Goal: Task Accomplishment & Management: Complete application form

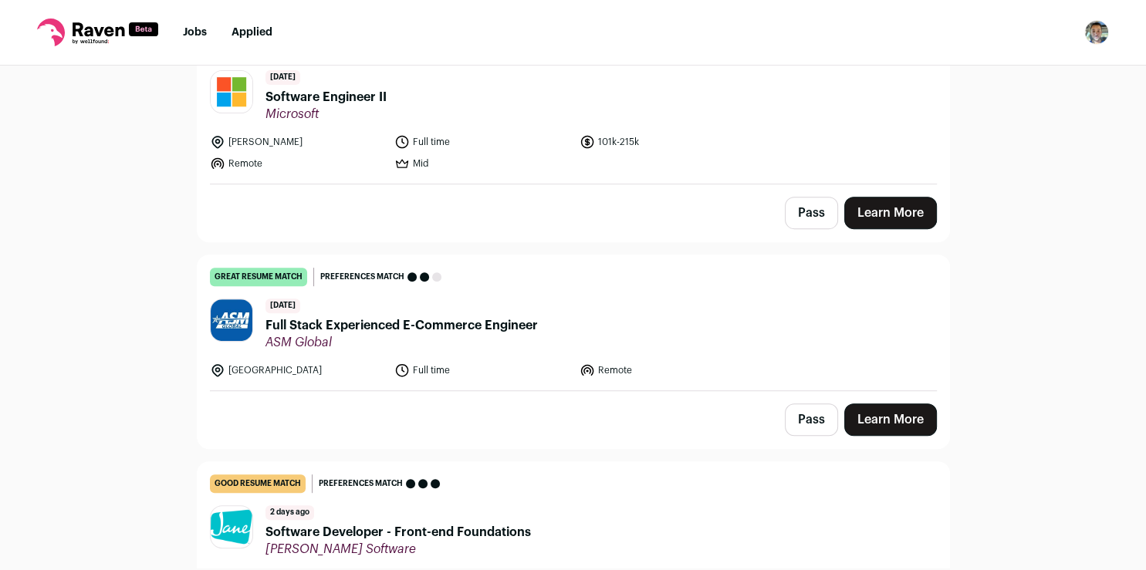
scroll to position [642, 0]
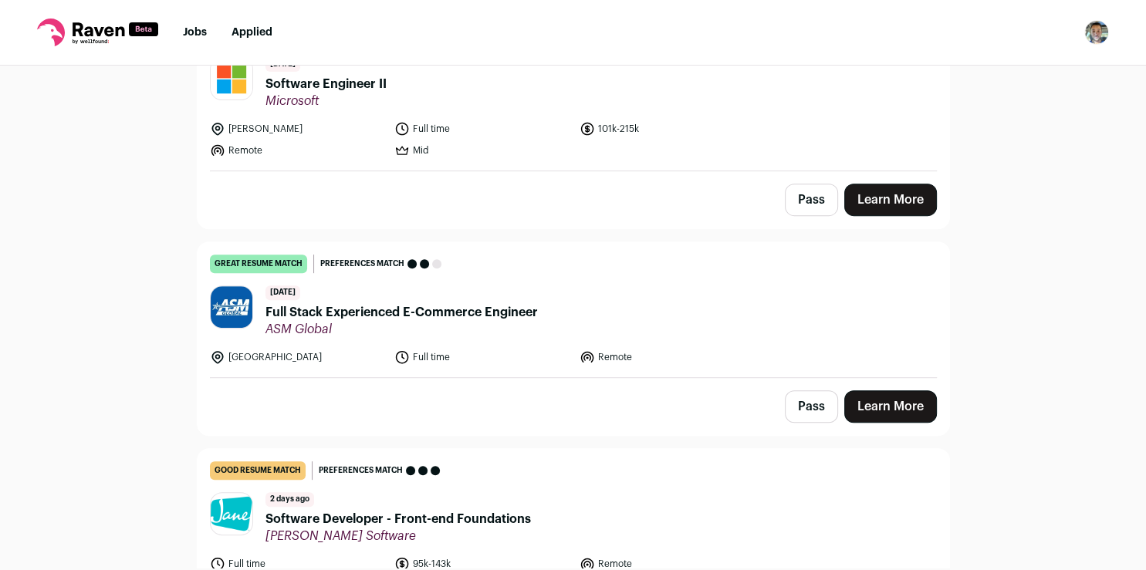
click at [891, 396] on link "Learn More" at bounding box center [890, 406] width 93 height 32
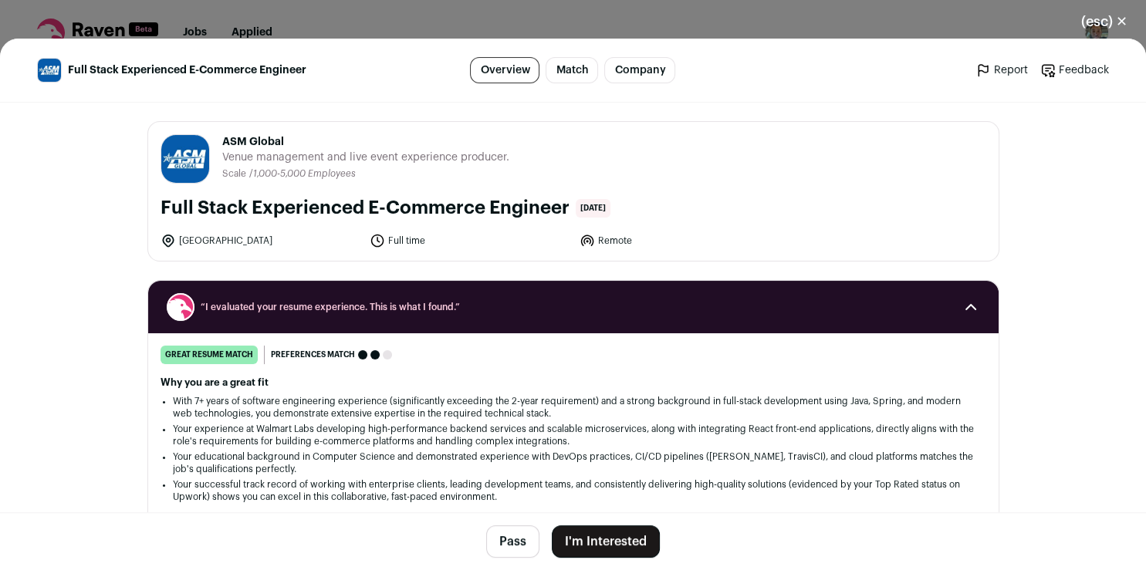
click at [589, 538] on button "I'm Interested" at bounding box center [606, 541] width 108 height 32
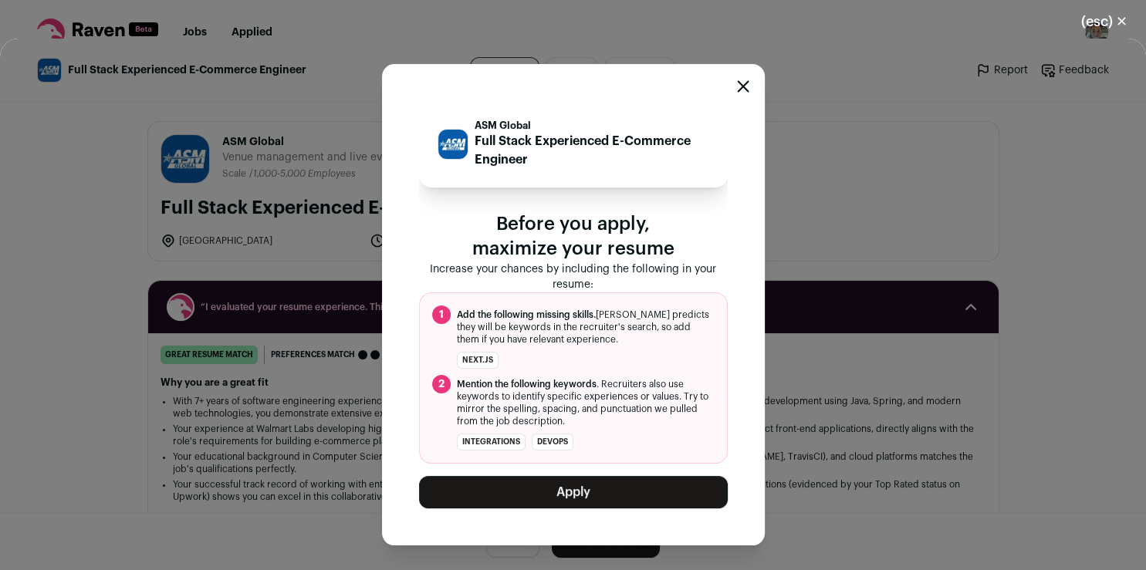
click at [542, 481] on button "Apply" at bounding box center [573, 492] width 309 height 32
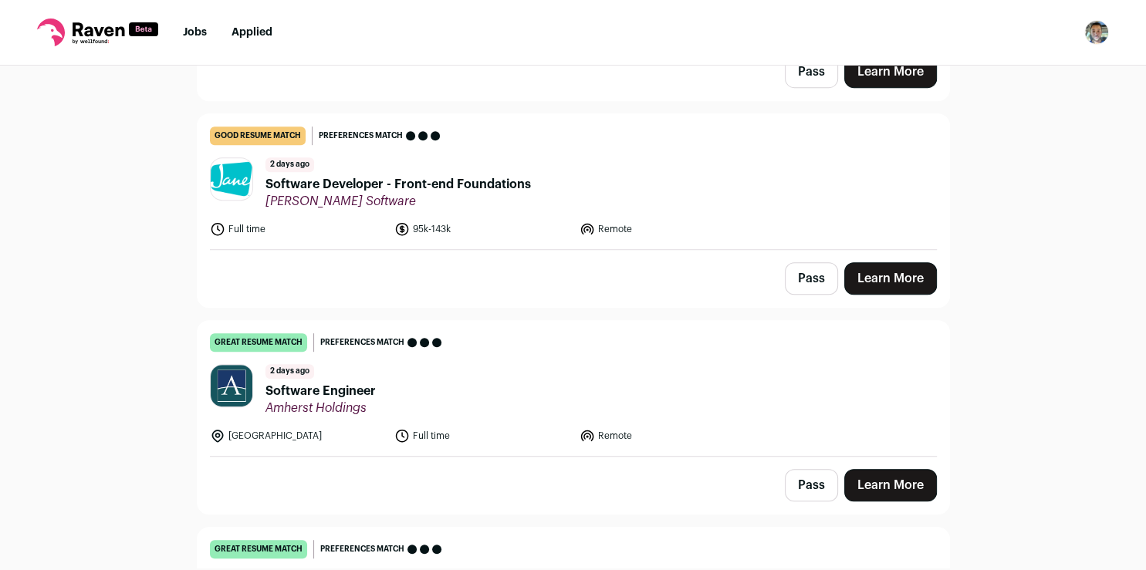
scroll to position [776, 0]
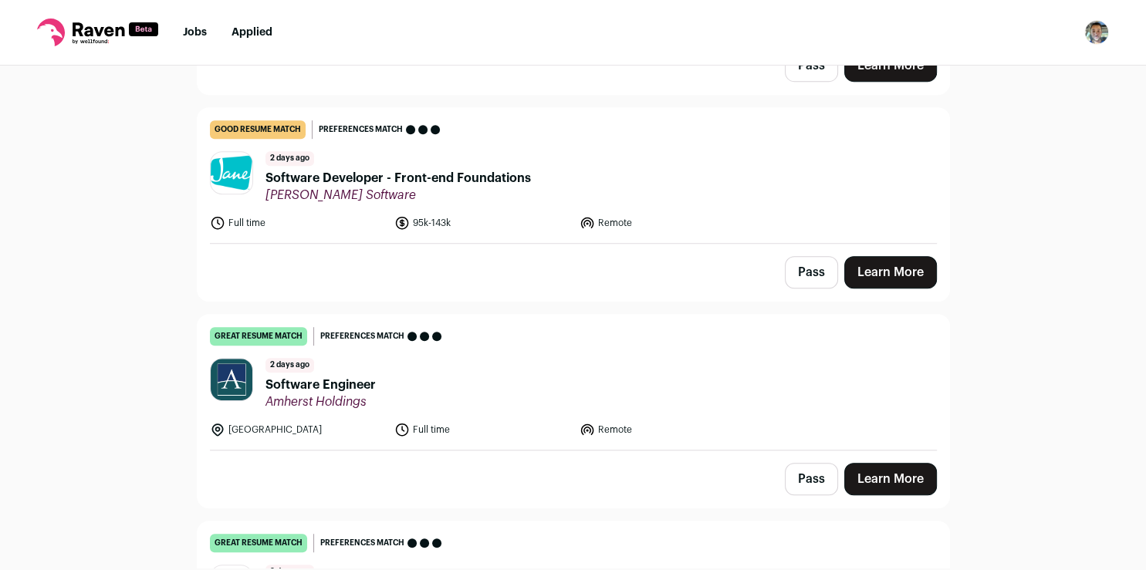
click at [871, 469] on link "Learn More" at bounding box center [890, 479] width 93 height 32
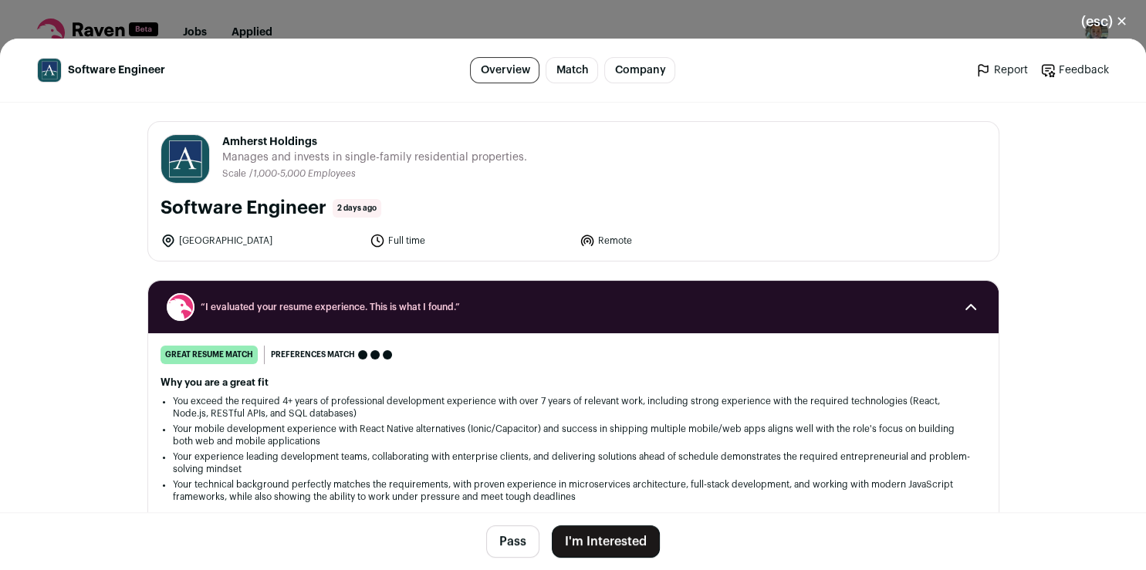
click at [560, 531] on button "I'm Interested" at bounding box center [606, 541] width 108 height 32
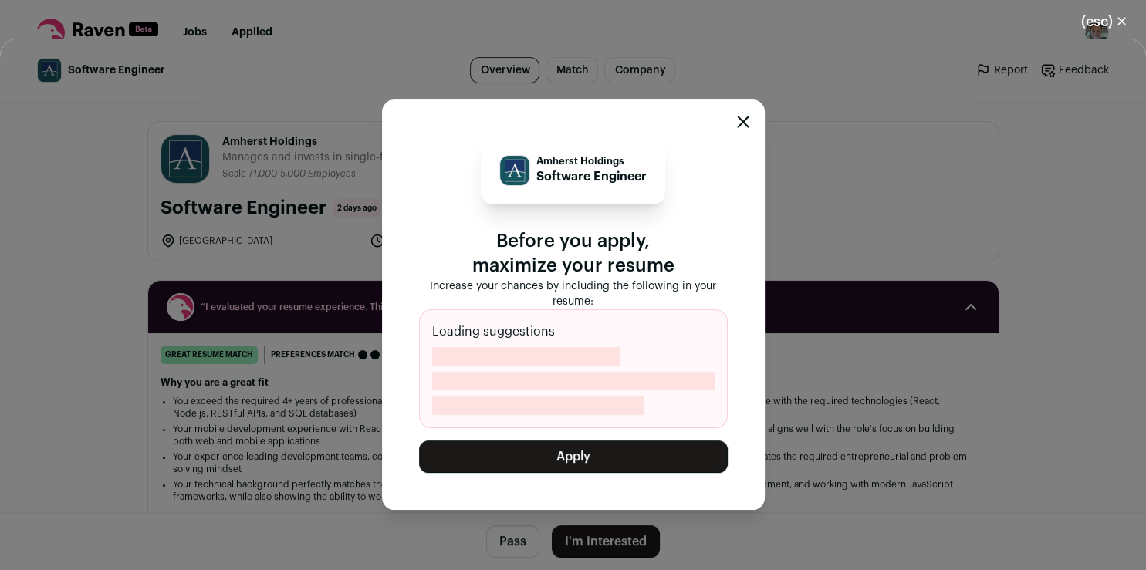
click at [536, 447] on button "Apply" at bounding box center [573, 456] width 309 height 32
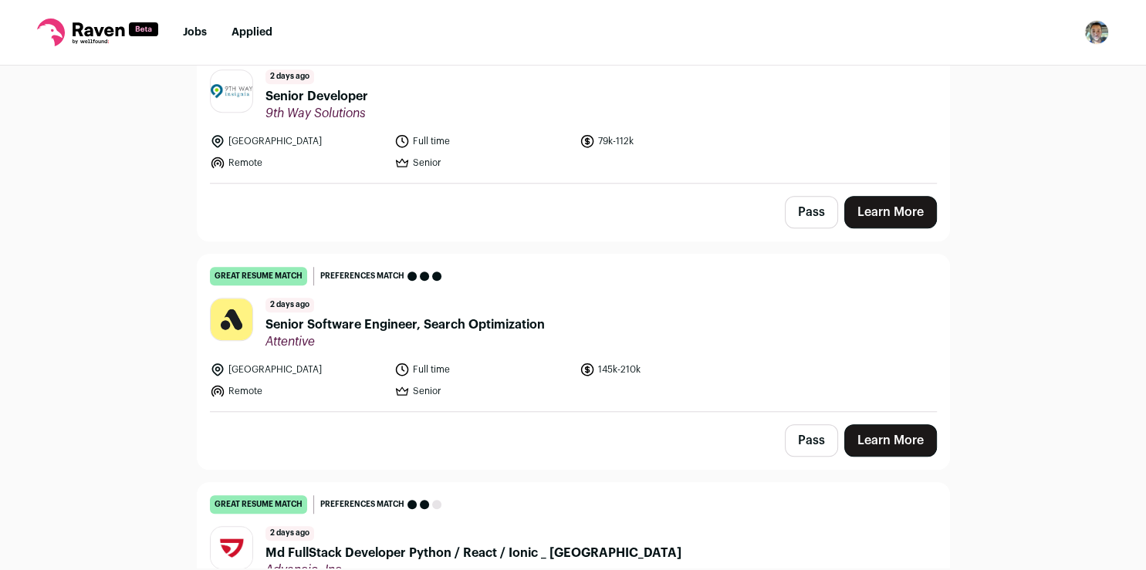
scroll to position [994, 0]
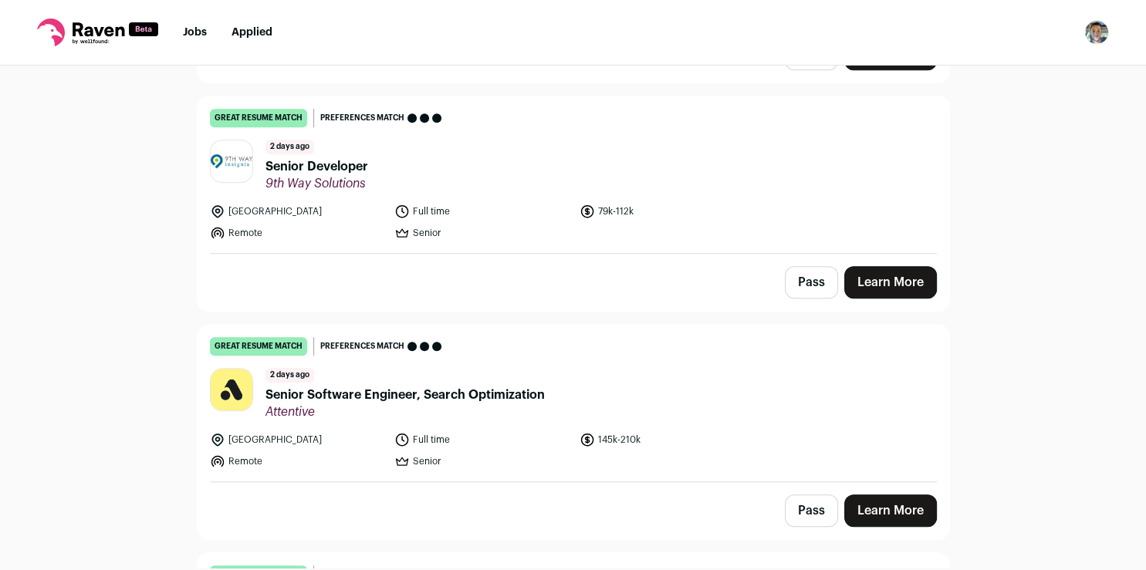
click at [859, 271] on link "Learn More" at bounding box center [890, 282] width 93 height 32
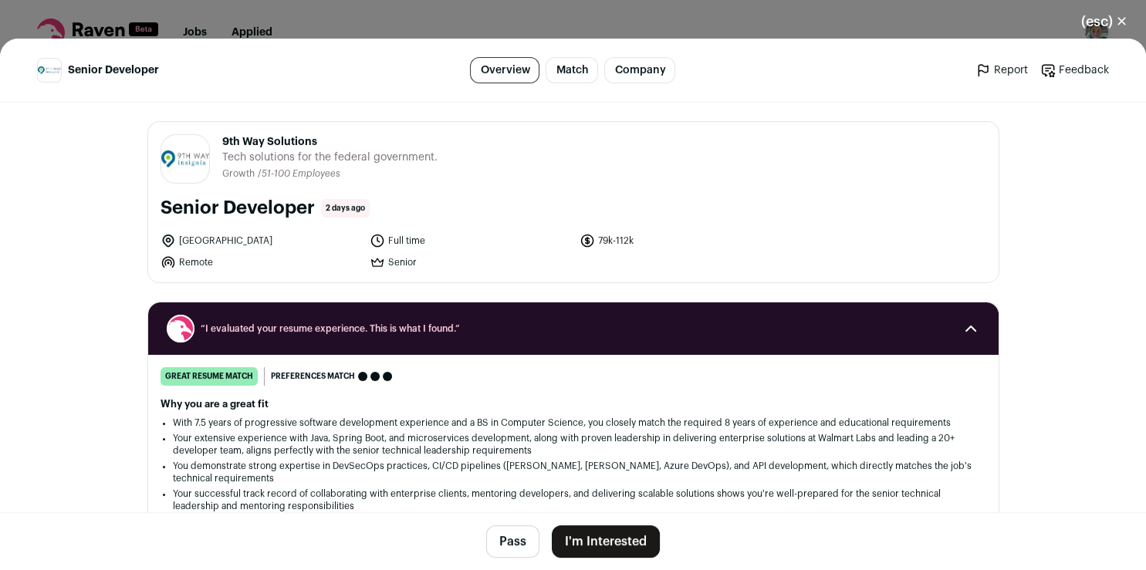
click at [596, 545] on button "I'm Interested" at bounding box center [606, 541] width 108 height 32
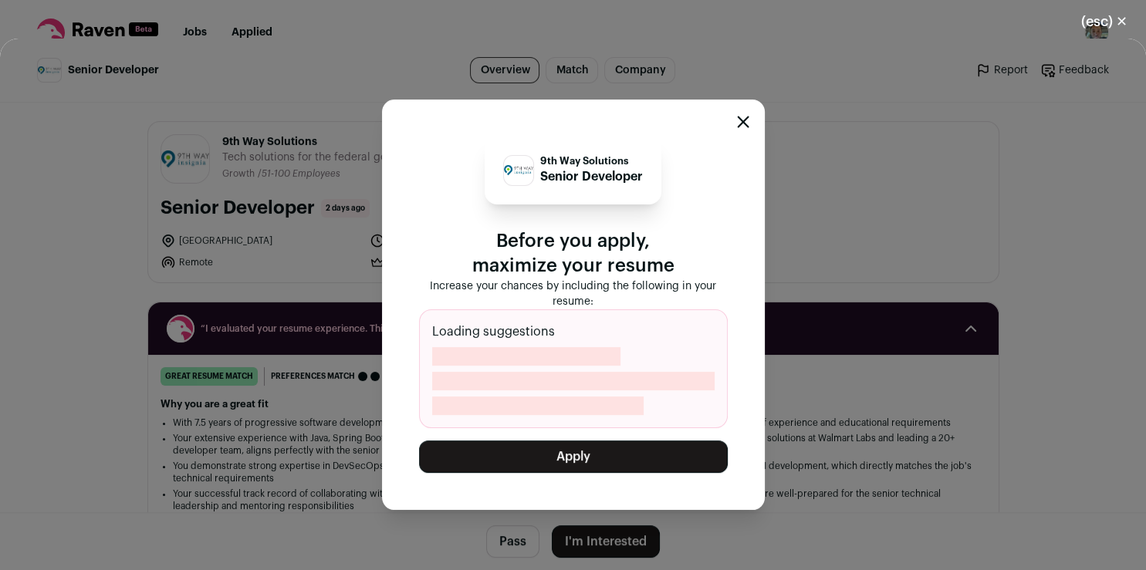
click at [616, 461] on button "Apply" at bounding box center [573, 456] width 309 height 32
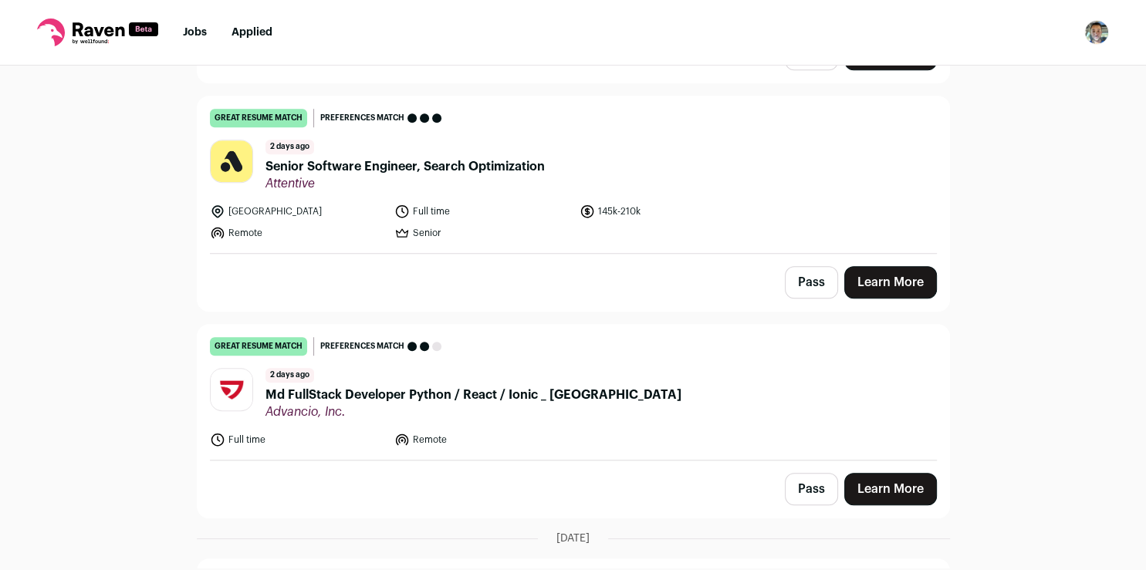
click at [869, 482] on link "Learn More" at bounding box center [890, 489] width 93 height 32
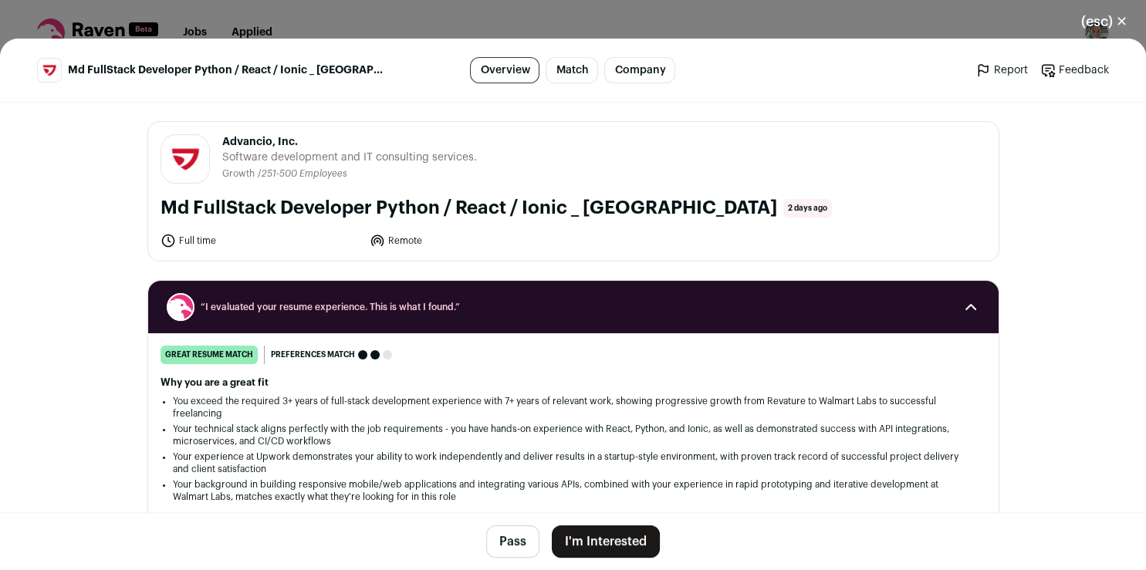
click at [594, 539] on button "I'm Interested" at bounding box center [606, 541] width 108 height 32
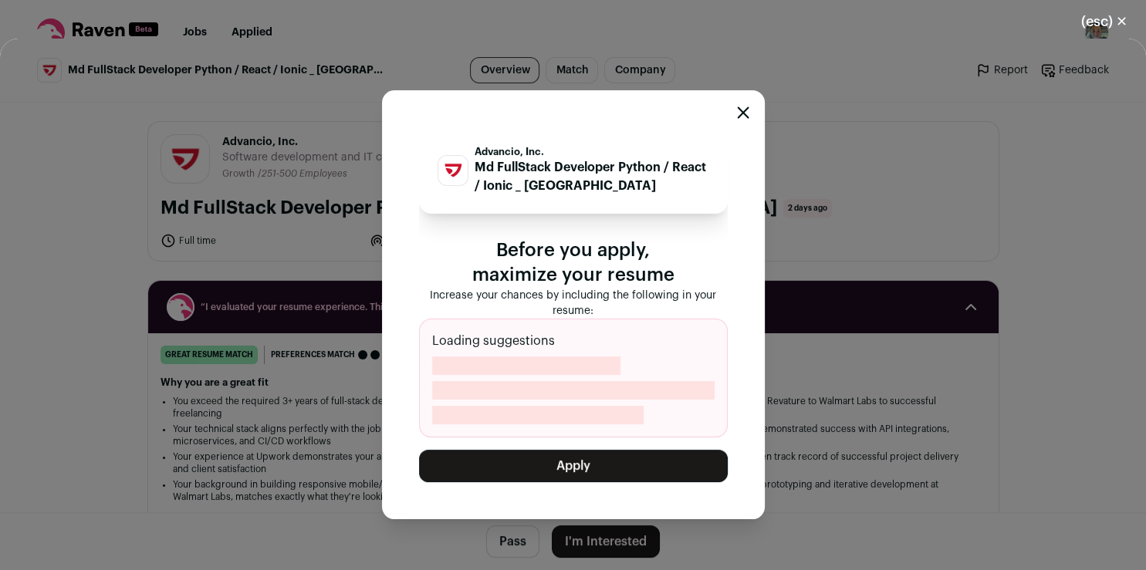
click at [563, 475] on button "Apply" at bounding box center [573, 466] width 309 height 32
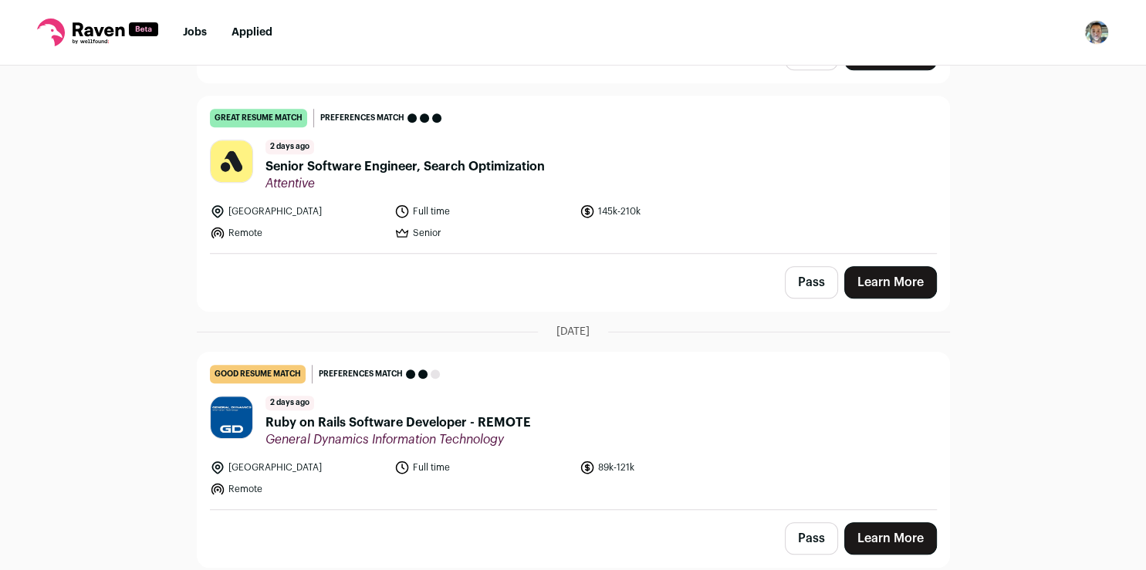
click at [896, 286] on link "Learn More" at bounding box center [890, 282] width 93 height 32
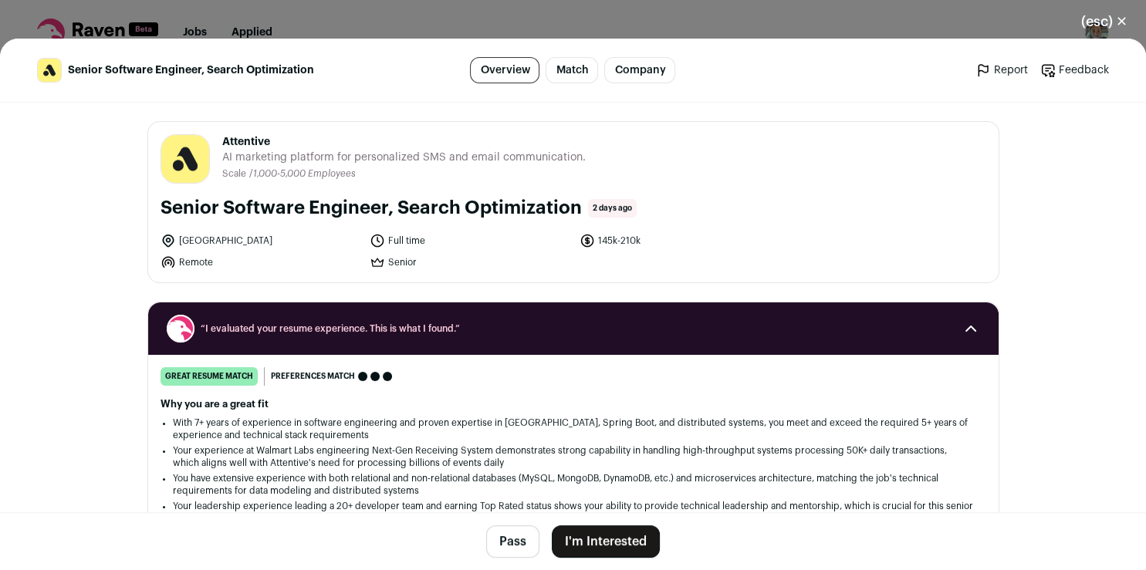
click at [596, 532] on button "I'm Interested" at bounding box center [606, 541] width 108 height 32
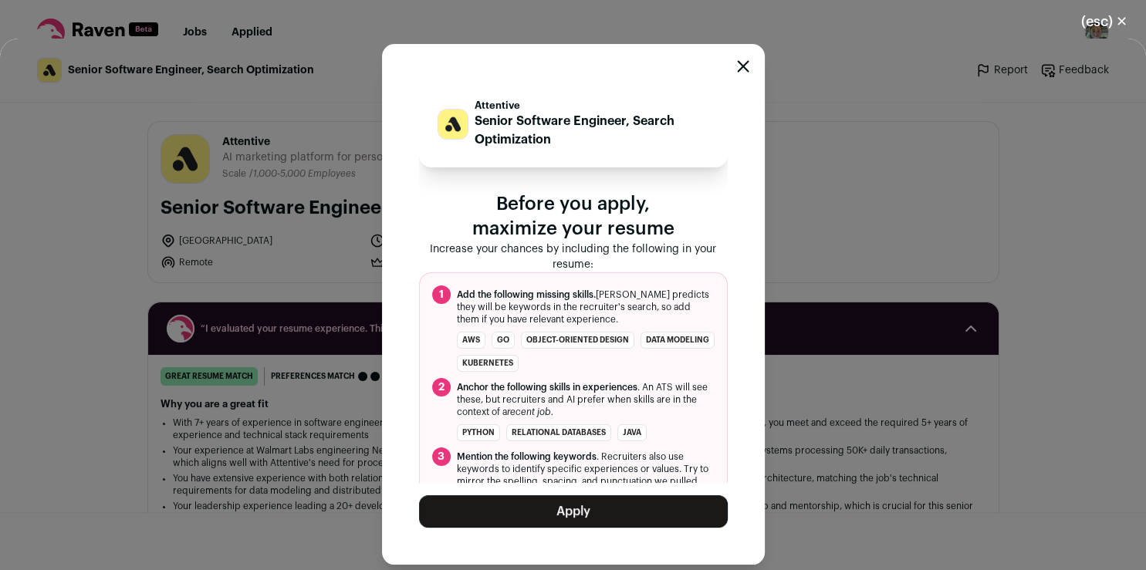
click at [603, 501] on button "Apply" at bounding box center [573, 511] width 309 height 32
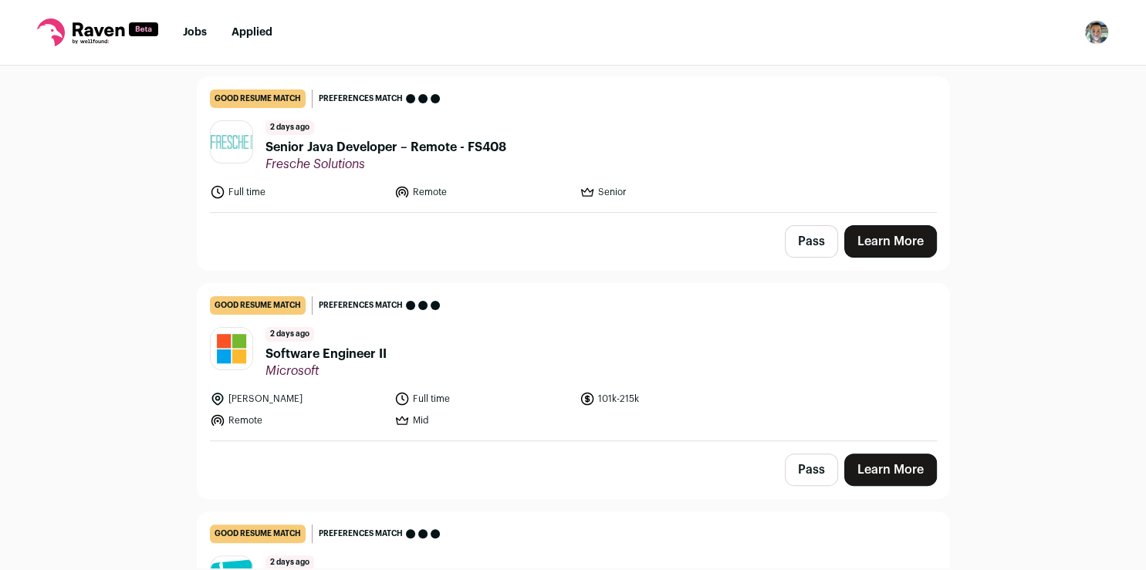
scroll to position [339, 0]
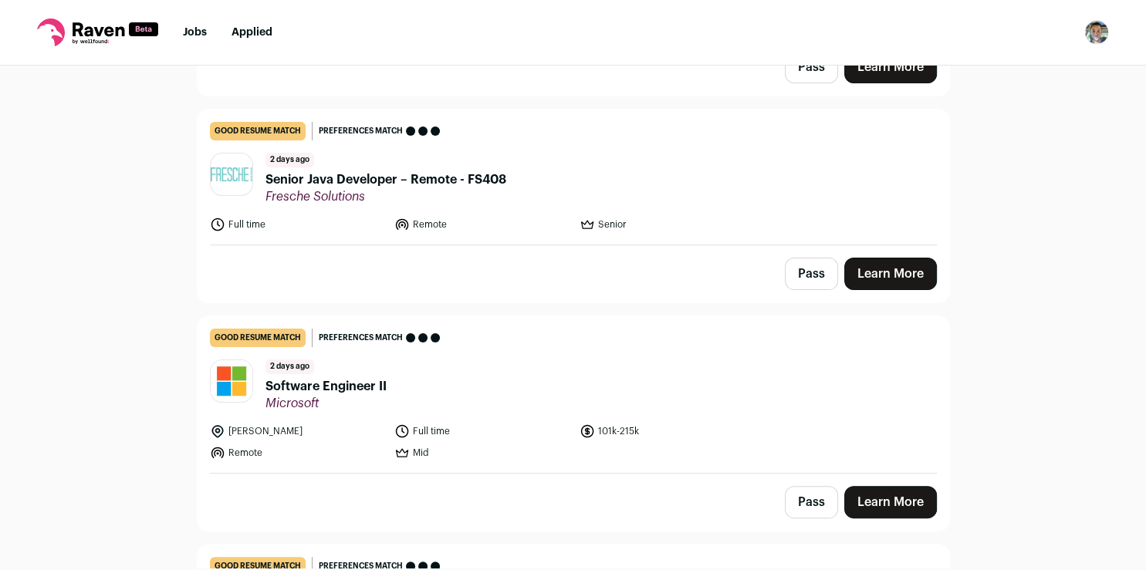
click at [912, 281] on link "Learn More" at bounding box center [890, 274] width 93 height 32
